Goal: Task Accomplishment & Management: Manage account settings

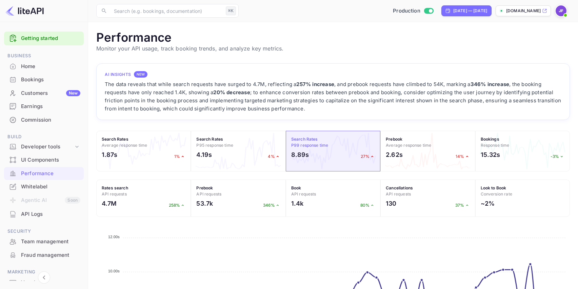
scroll to position [175, 474]
click at [38, 76] on div "Bookings" at bounding box center [44, 79] width 80 height 13
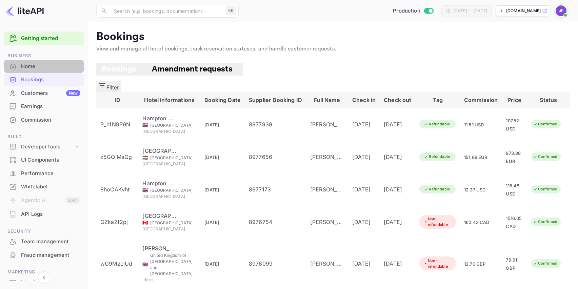
click at [34, 63] on div "Home" at bounding box center [50, 67] width 59 height 8
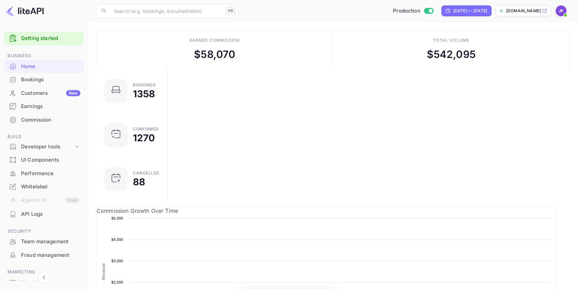
scroll to position [0, 0]
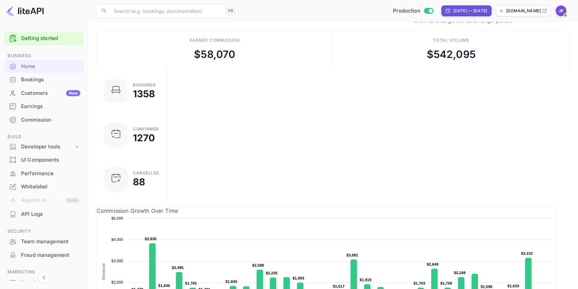
click at [453, 12] on div "[DATE] — [DATE]" at bounding box center [470, 11] width 34 height 6
select select "6"
select select "2025"
drag, startPoint x: 549, startPoint y: 90, endPoint x: 552, endPoint y: 36, distance: 54.3
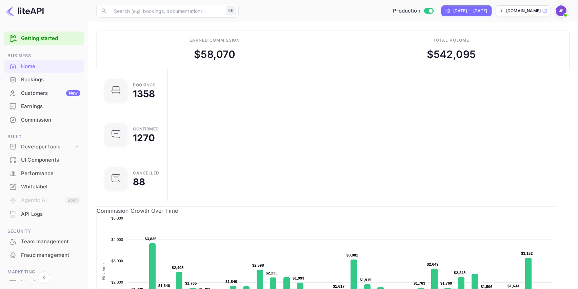
select select "6"
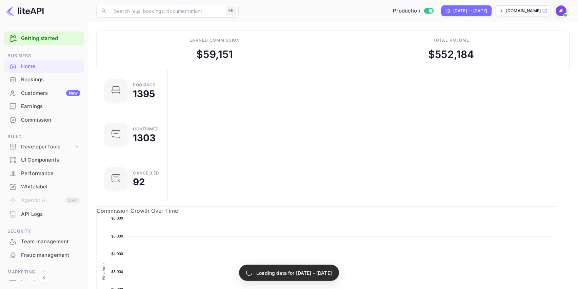
scroll to position [0, 0]
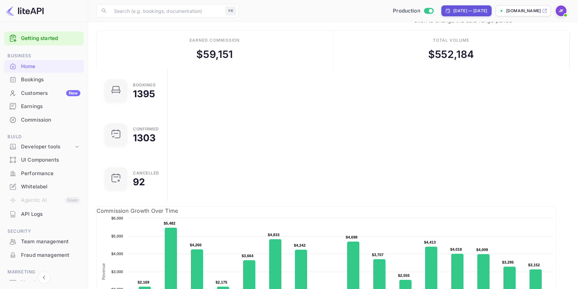
click at [458, 11] on div "[DATE] — [DATE]" at bounding box center [470, 11] width 34 height 6
select select "6"
select select "2025"
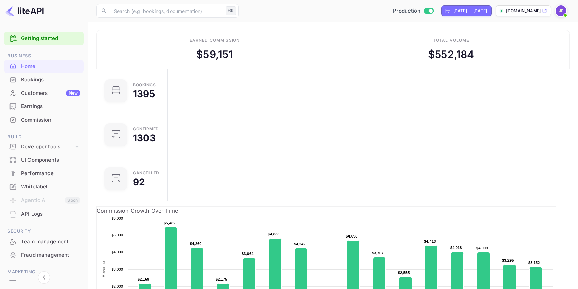
drag, startPoint x: 490, startPoint y: 109, endPoint x: 524, endPoint y: 143, distance: 48.7
select select "6"
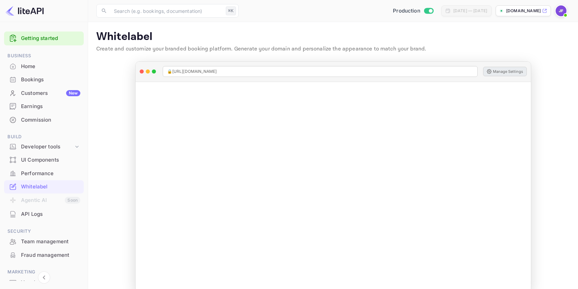
click at [38, 119] on div "Commission" at bounding box center [50, 120] width 59 height 8
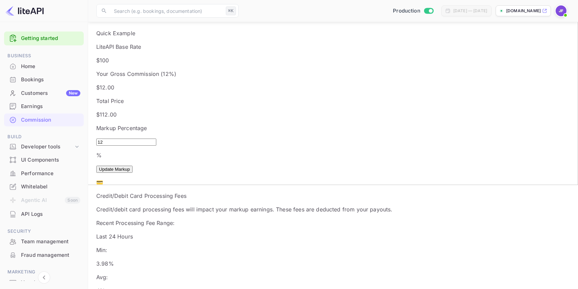
scroll to position [109, 0]
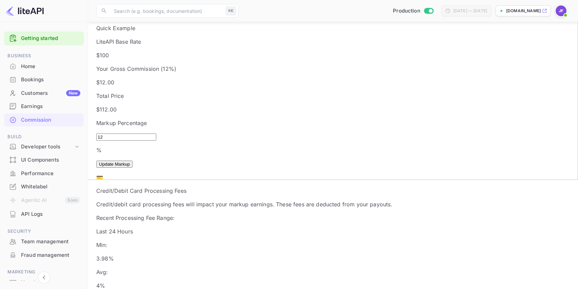
click at [245, 119] on div "Markup Percentage 12 % ​ Update Markup" at bounding box center [333, 143] width 474 height 49
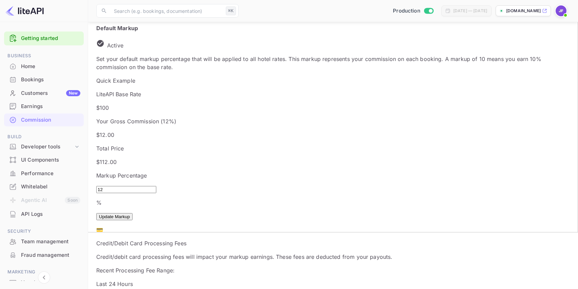
scroll to position [0, 0]
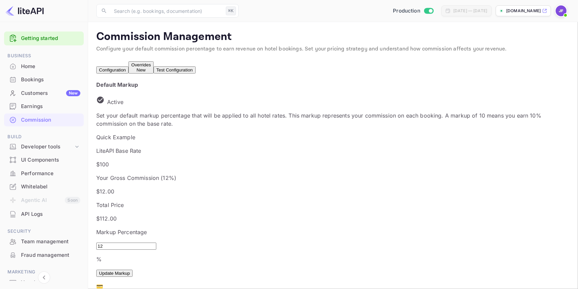
click at [151, 72] on div "Overrides New" at bounding box center [141, 67] width 20 height 10
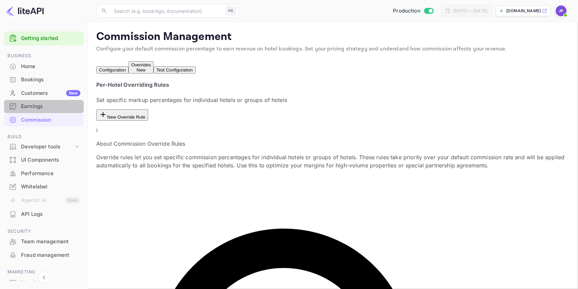
click at [48, 106] on div "Earnings" at bounding box center [50, 107] width 59 height 8
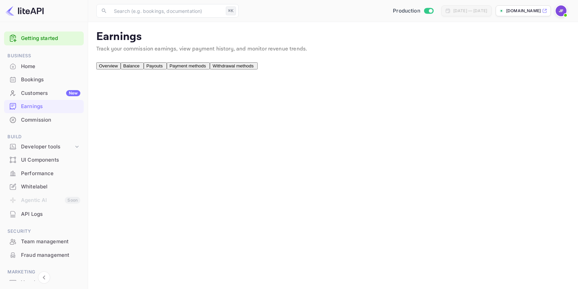
click at [42, 121] on div "Commission" at bounding box center [50, 120] width 59 height 8
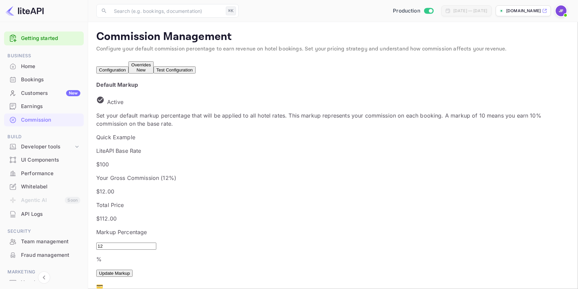
scroll to position [121, 292]
click at [195, 70] on button "Test Configuration" at bounding box center [175, 69] width 42 height 7
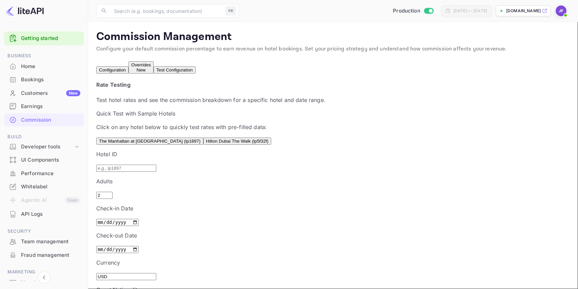
click at [154, 73] on button "Overrides New" at bounding box center [141, 67] width 25 height 12
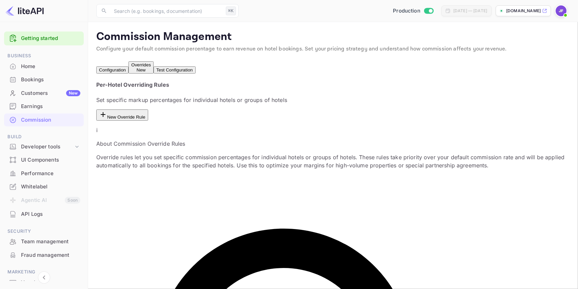
click at [110, 66] on button "Configuration" at bounding box center [112, 69] width 32 height 7
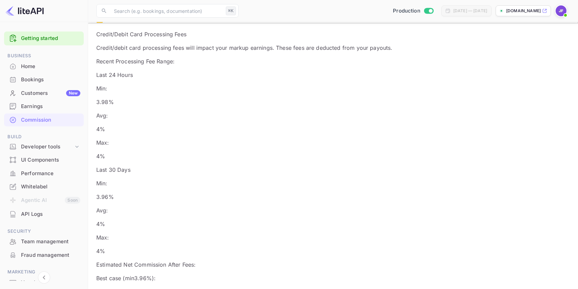
scroll to position [265, 0]
